Goal: Communication & Community: Share content

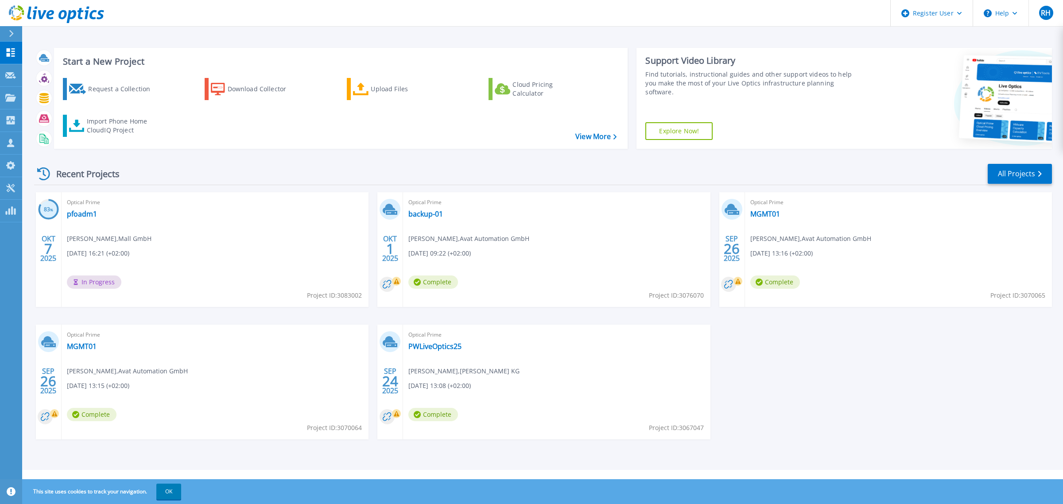
click at [245, 239] on div "Optical Prime pfoadm1 Stephan Bollin , Mall GmbH 10/07/2025, 16:21 (+02:00) In …" at bounding box center [215, 249] width 307 height 115
click at [83, 217] on link "pfoadm1" at bounding box center [82, 214] width 30 height 9
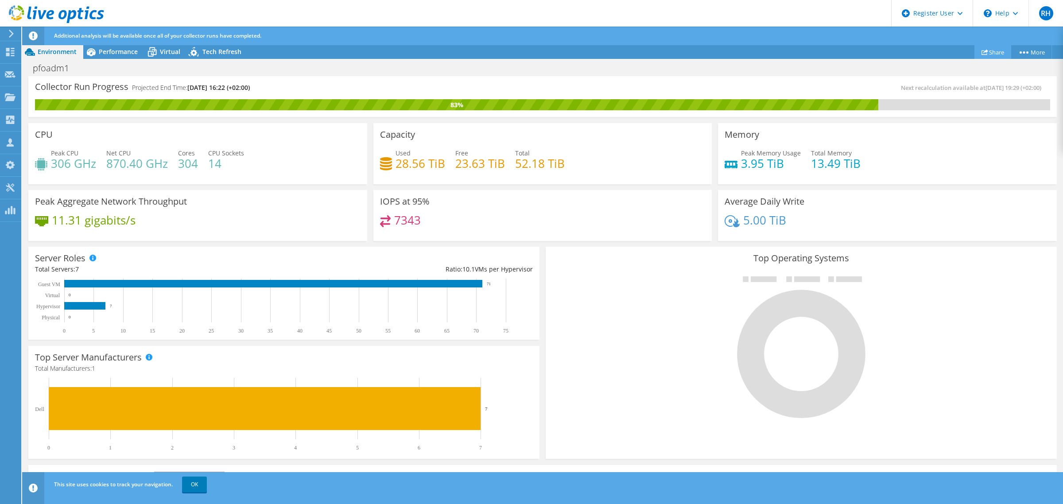
click at [994, 52] on link "Share" at bounding box center [993, 52] width 37 height 14
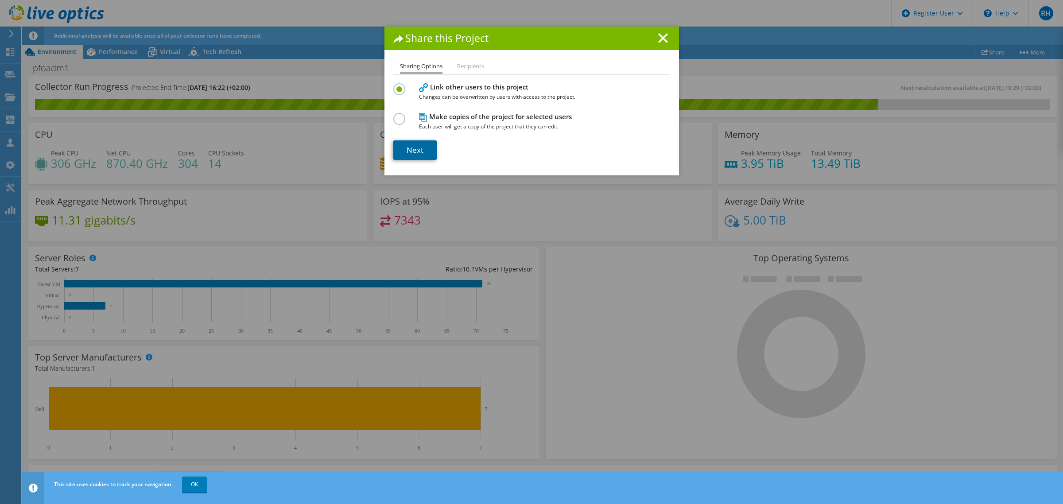
click at [409, 148] on link "Next" at bounding box center [414, 149] width 43 height 19
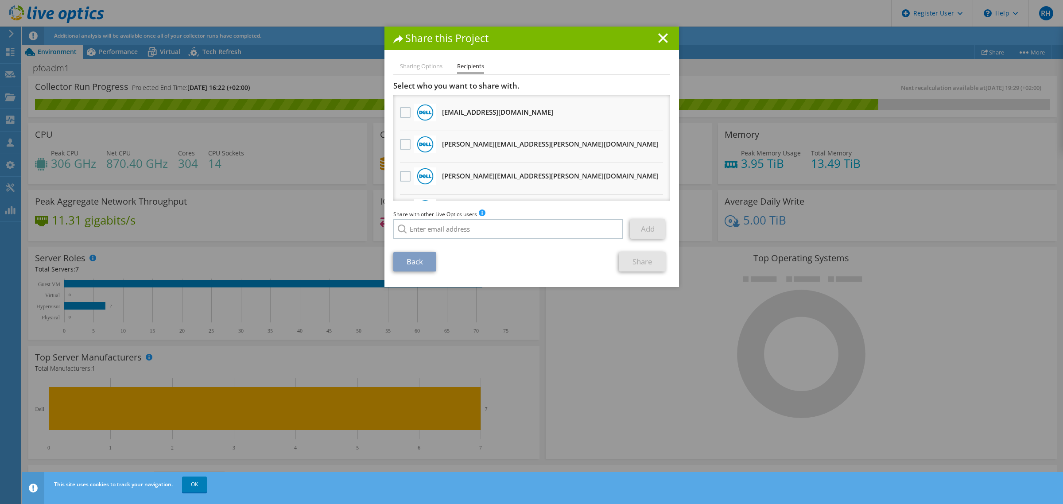
scroll to position [111, 0]
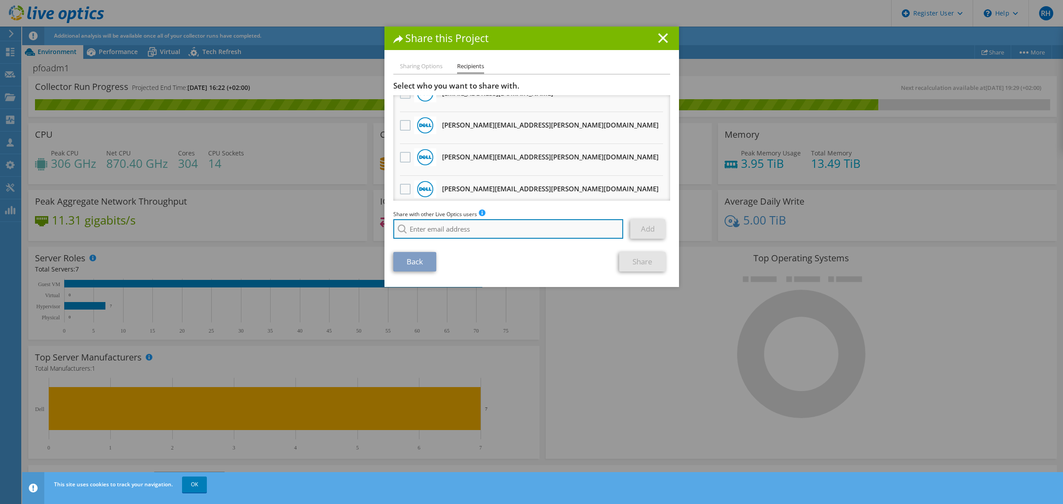
click at [495, 227] on input "search" at bounding box center [508, 228] width 230 height 19
click at [440, 231] on div "[PERSON_NAME] No results for found." at bounding box center [508, 228] width 231 height 19
drag, startPoint x: 442, startPoint y: 228, endPoint x: 394, endPoint y: 230, distance: 47.4
click at [394, 230] on div "[PERSON_NAME] No results for found." at bounding box center [508, 228] width 231 height 19
click at [453, 242] on li "[PERSON_NAME][EMAIL_ADDRESS][DOMAIN_NAME]" at bounding box center [462, 241] width 139 height 11
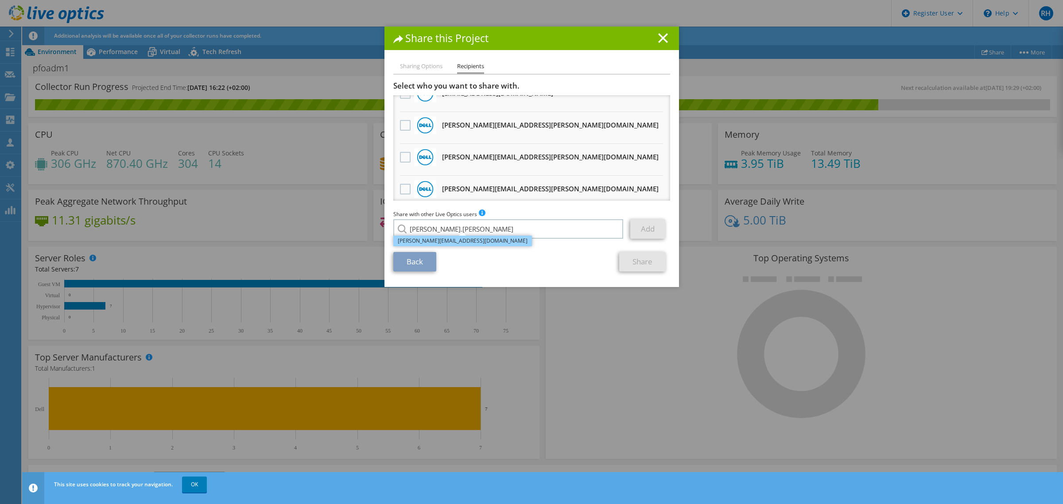
type input "[PERSON_NAME][EMAIL_ADDRESS][DOMAIN_NAME]"
click at [631, 229] on link "Add" at bounding box center [648, 228] width 35 height 19
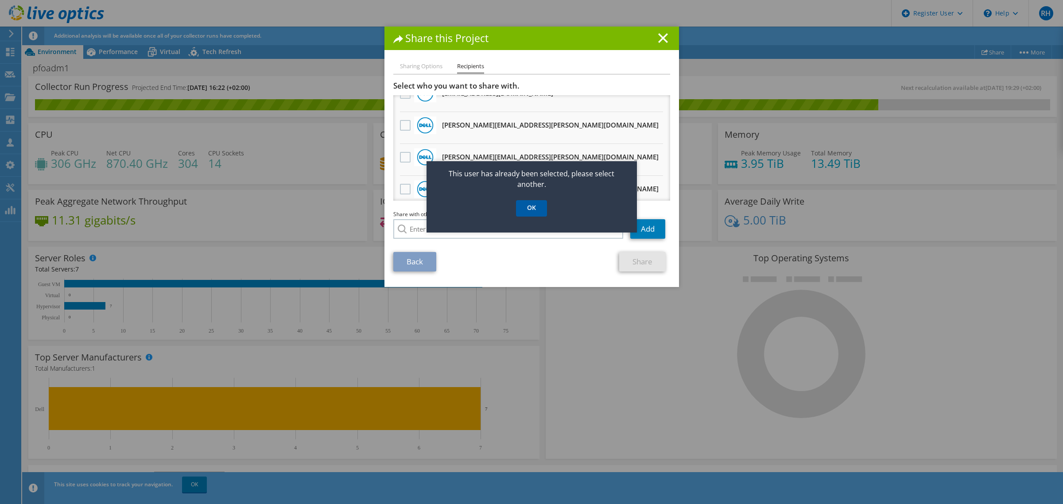
click at [536, 209] on link "OK" at bounding box center [531, 208] width 31 height 16
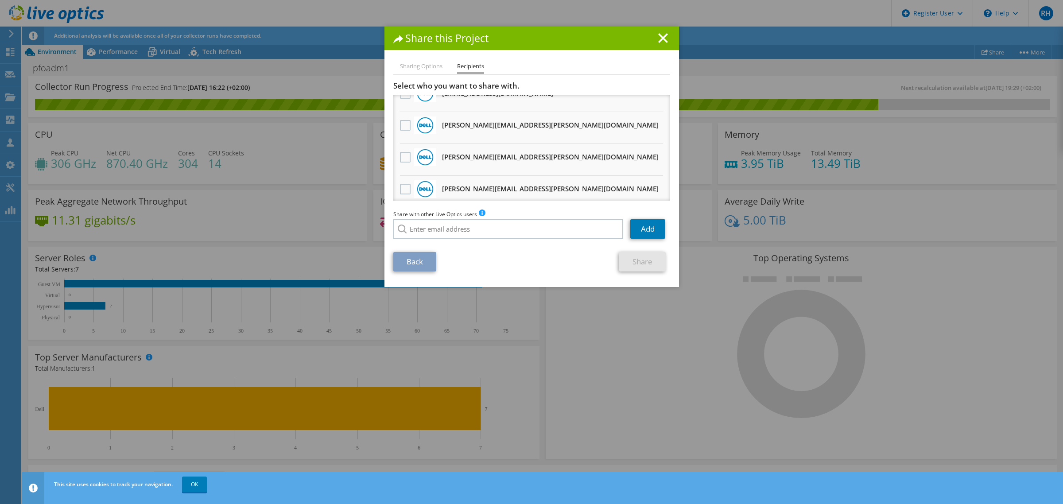
scroll to position [331, 0]
click at [487, 274] on div "Sharing Options Recipients Link other users to this project Changes can be over…" at bounding box center [532, 174] width 295 height 226
click at [424, 67] on li "Sharing Options" at bounding box center [421, 66] width 43 height 11
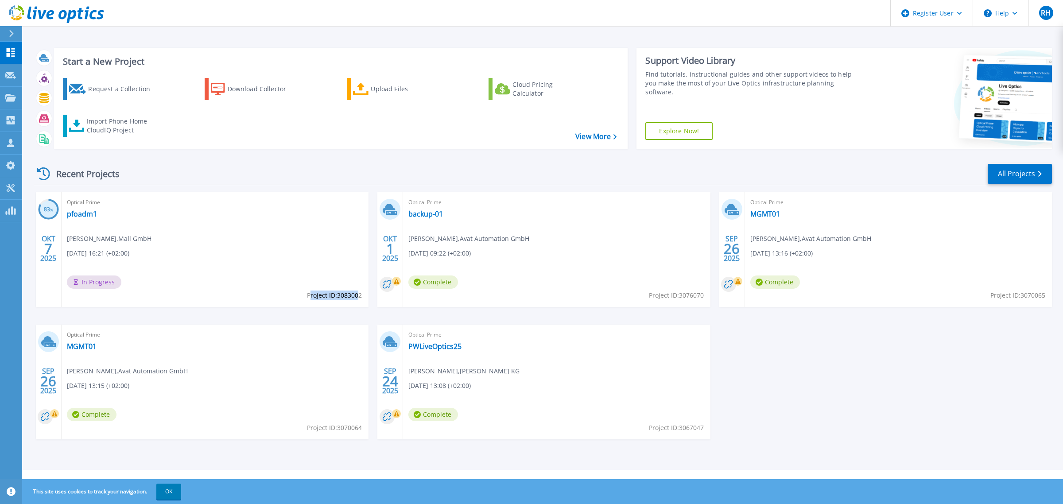
drag, startPoint x: 309, startPoint y: 300, endPoint x: 359, endPoint y: 296, distance: 50.7
click at [359, 296] on span "Project ID: 3083002" at bounding box center [334, 296] width 55 height 10
click at [358, 295] on span "Project ID: 3083002" at bounding box center [334, 296] width 55 height 10
drag, startPoint x: 362, startPoint y: 296, endPoint x: 307, endPoint y: 297, distance: 54.5
click at [307, 297] on span "Project ID: 3083002" at bounding box center [334, 296] width 55 height 10
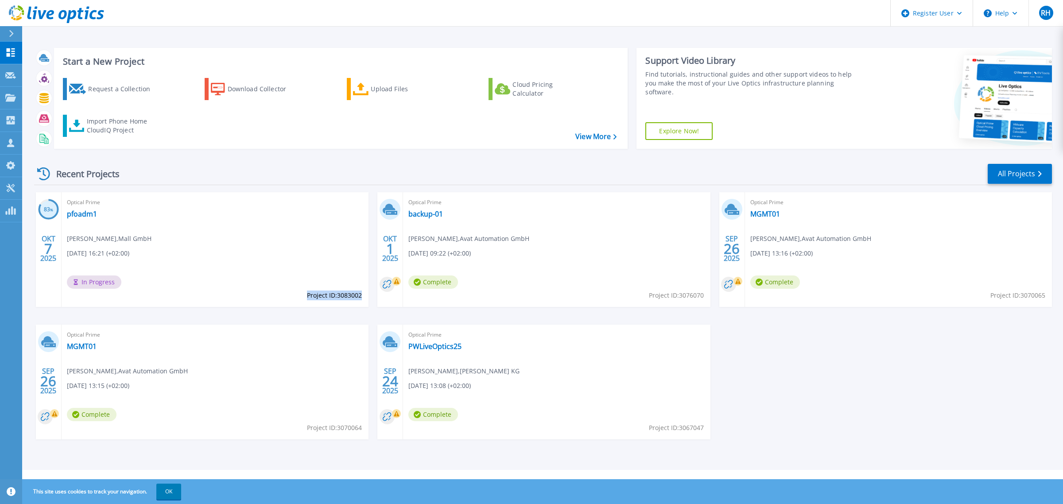
copy span "Project ID: 3083002"
click at [244, 179] on div "Recent Projects All Projects" at bounding box center [543, 174] width 1018 height 22
click at [81, 216] on link "pfoadm1" at bounding box center [82, 214] width 30 height 9
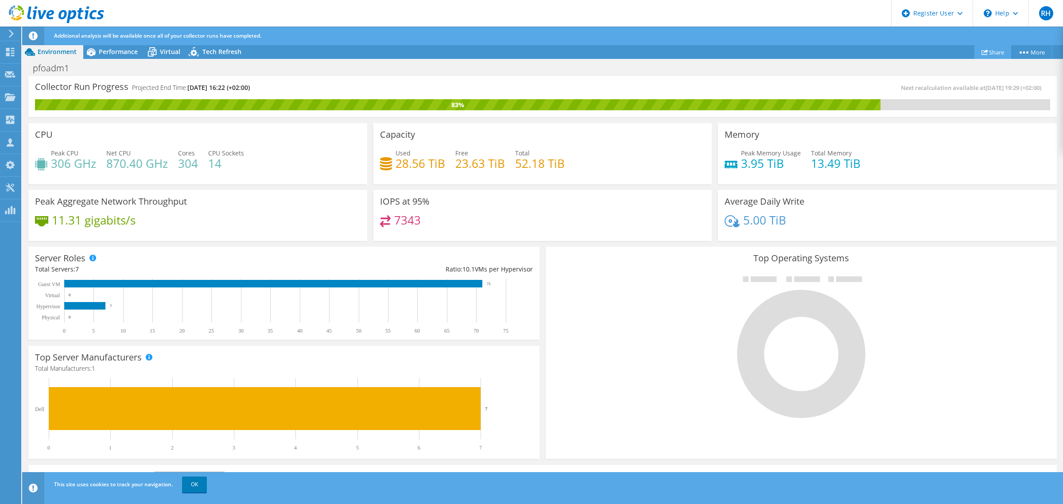
click at [991, 52] on link "Share" at bounding box center [993, 52] width 37 height 14
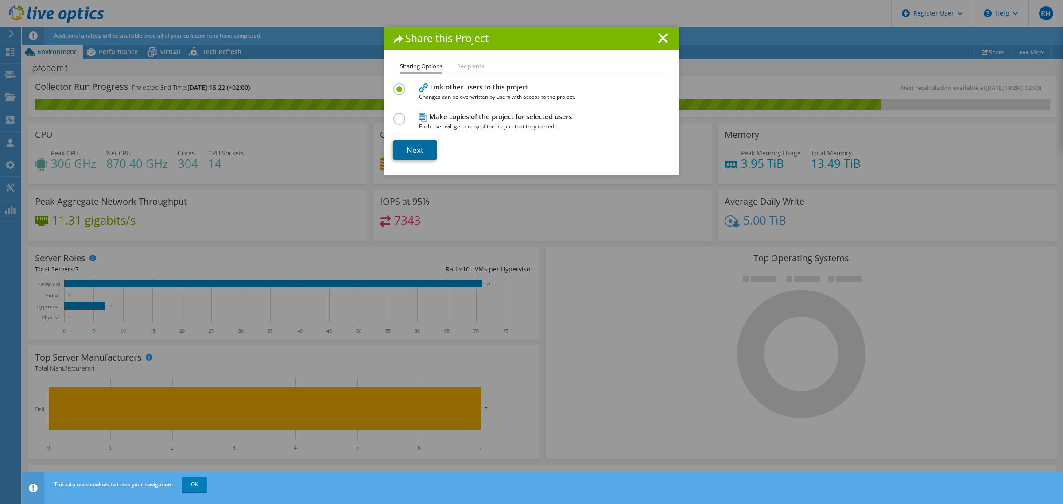
click at [407, 149] on link "Next" at bounding box center [414, 149] width 43 height 19
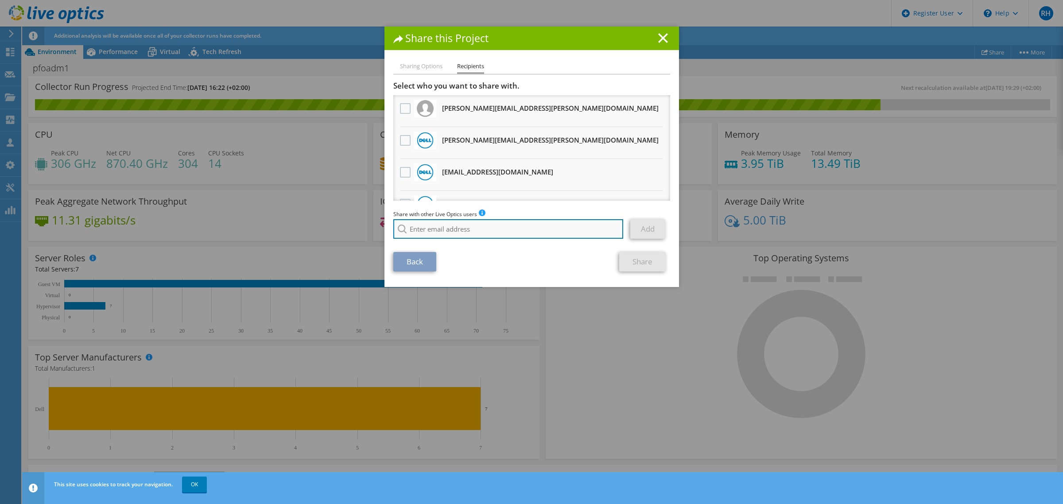
click at [432, 231] on input "search" at bounding box center [508, 228] width 230 height 19
paste input "[PERSON_NAME][EMAIL_ADDRESS][DOMAIN_NAME]"
type input "[PERSON_NAME][EMAIL_ADDRESS][DOMAIN_NAME]"
click at [444, 238] on li "[PERSON_NAME][EMAIL_ADDRESS][DOMAIN_NAME]" at bounding box center [462, 241] width 139 height 11
click at [651, 227] on link "Add" at bounding box center [648, 228] width 35 height 19
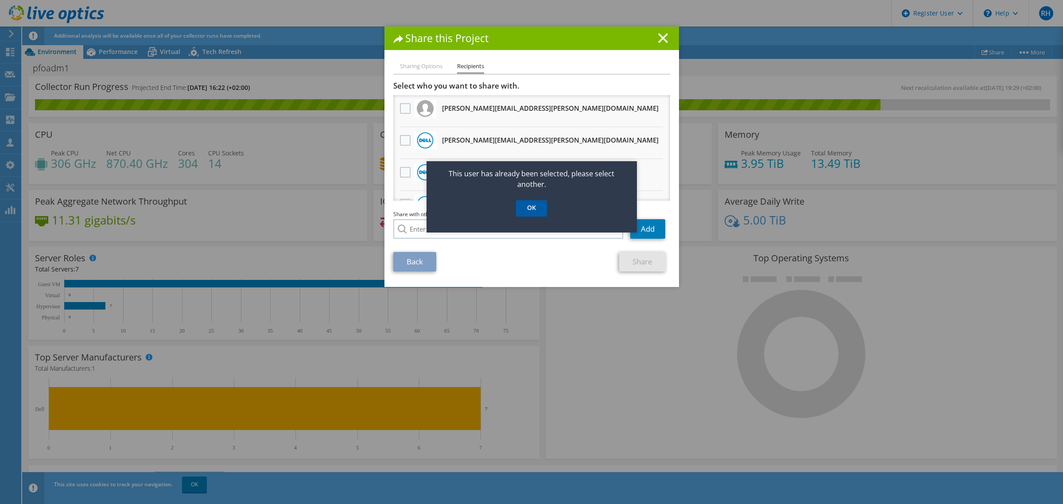
click at [534, 213] on link "OK" at bounding box center [531, 208] width 31 height 16
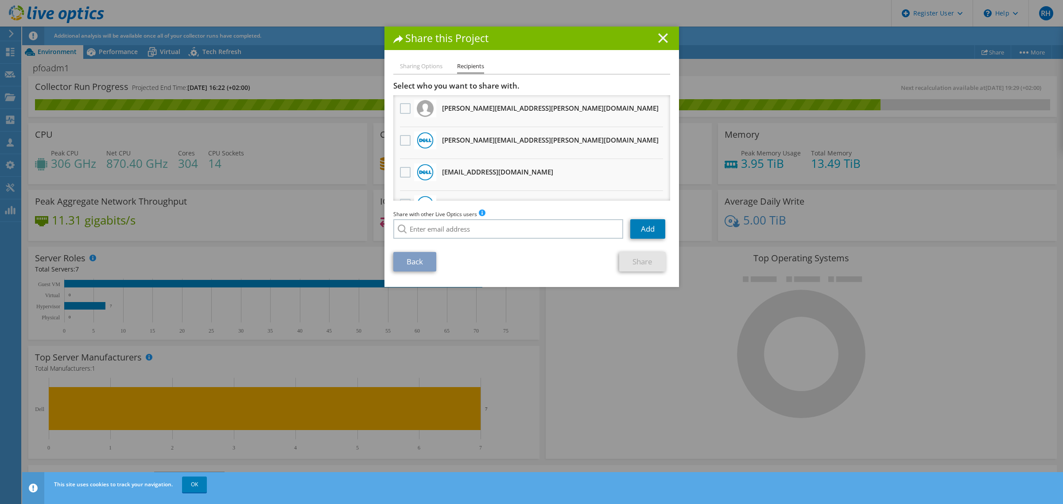
click at [661, 36] on line at bounding box center [663, 38] width 9 height 9
